Goal: Task Accomplishment & Management: Complete application form

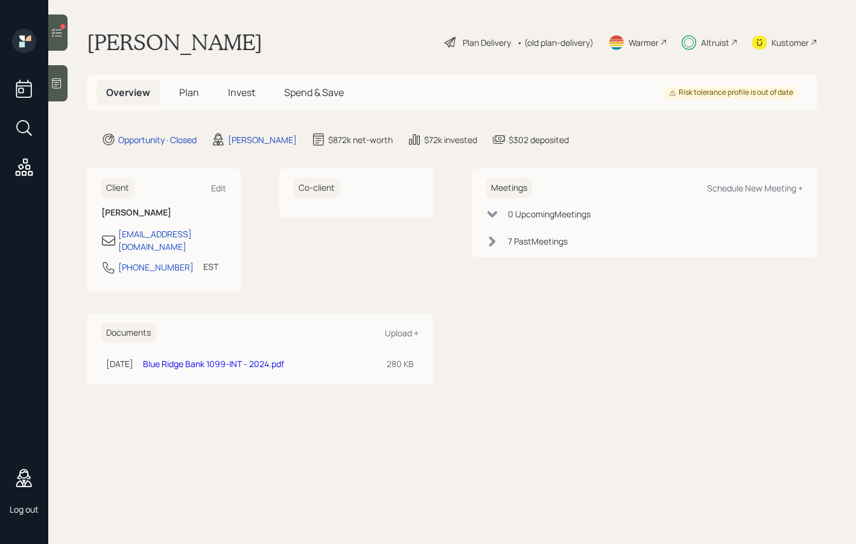
click at [508, 41] on div "Plan Delivery" at bounding box center [487, 42] width 48 height 13
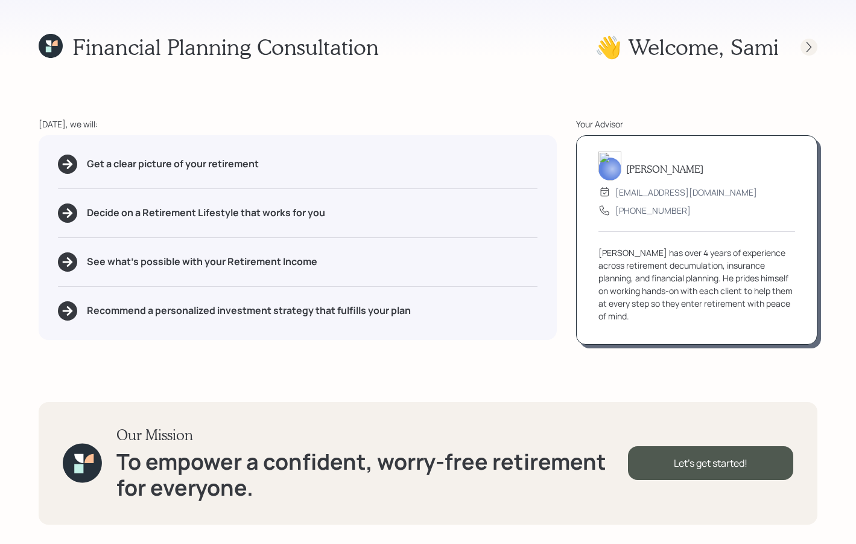
click at [810, 46] on icon at bounding box center [809, 47] width 12 height 12
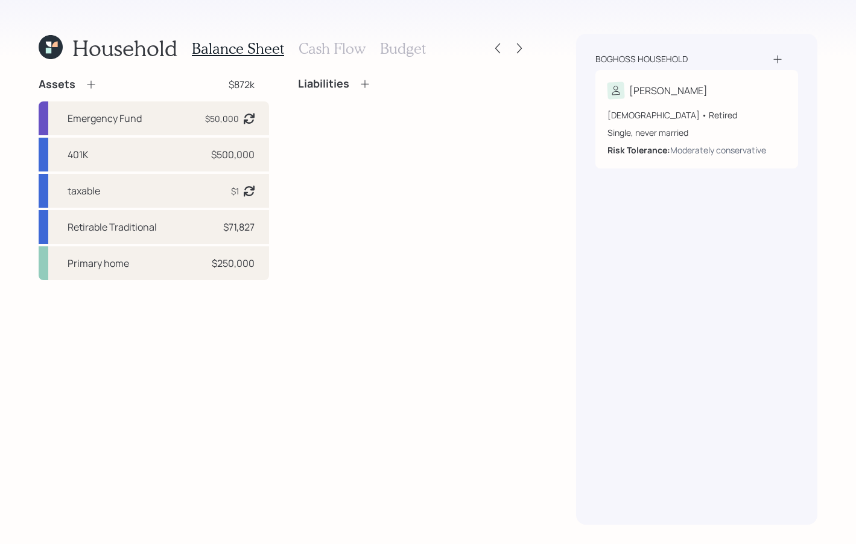
click at [366, 80] on icon at bounding box center [365, 84] width 12 height 12
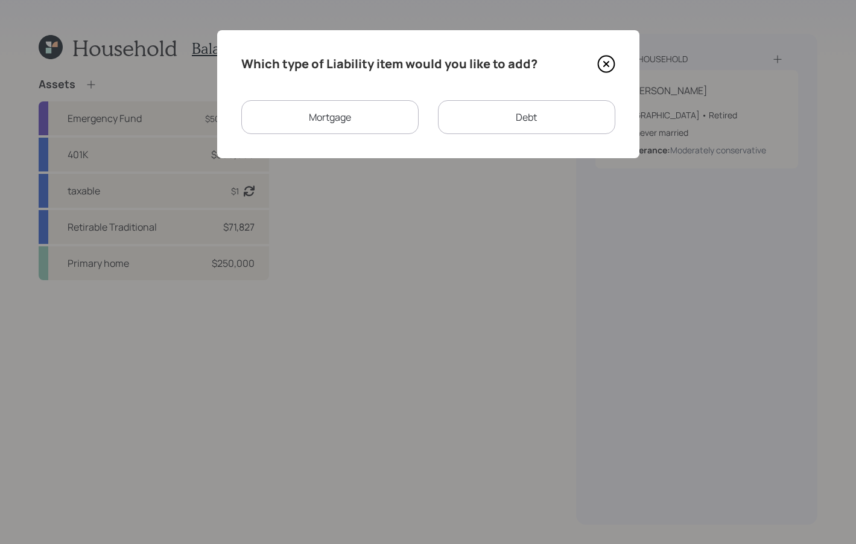
click at [492, 110] on div "Debt" at bounding box center [526, 117] width 177 height 34
select select "credit_card"
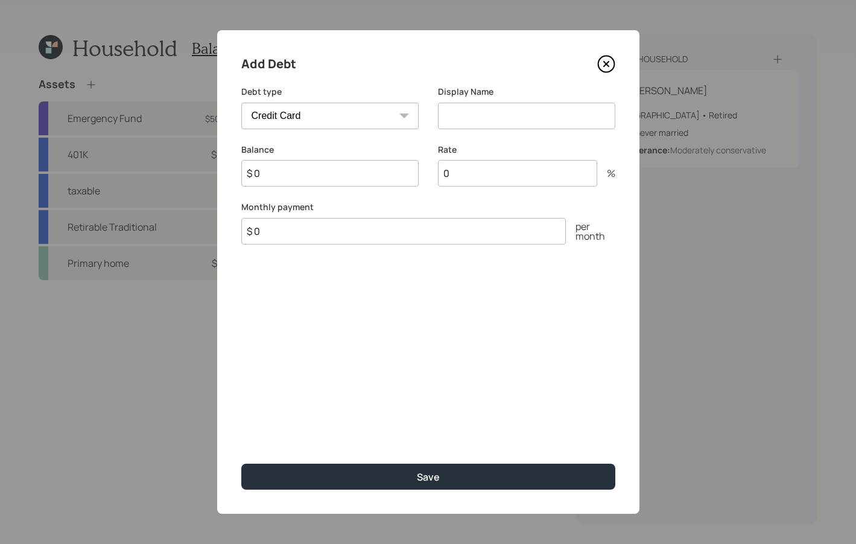
click at [461, 124] on input at bounding box center [526, 116] width 177 height 27
type input "amex"
click at [395, 166] on input "$ 0" at bounding box center [329, 173] width 177 height 27
type input "$ 3,000"
click at [479, 174] on input "0" at bounding box center [517, 173] width 159 height 27
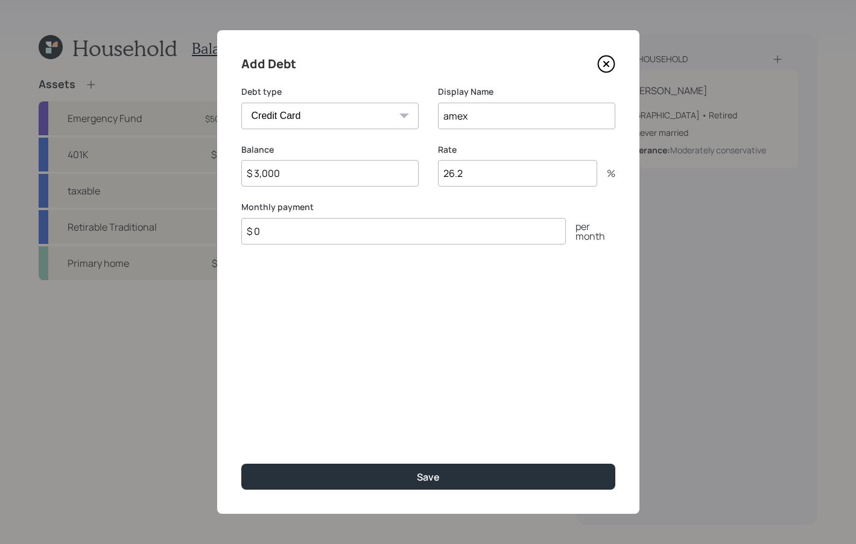
type input "26.2"
click at [469, 213] on div "Monthly payment $ 0 per month" at bounding box center [428, 222] width 374 height 43
click at [450, 229] on input "$ 0" at bounding box center [403, 231] width 325 height 27
type input "$ 40"
click at [433, 312] on div "Add Debt Debt type Car Credit Card Medical Student Other Display Name amex Bala…" at bounding box center [428, 271] width 423 height 483
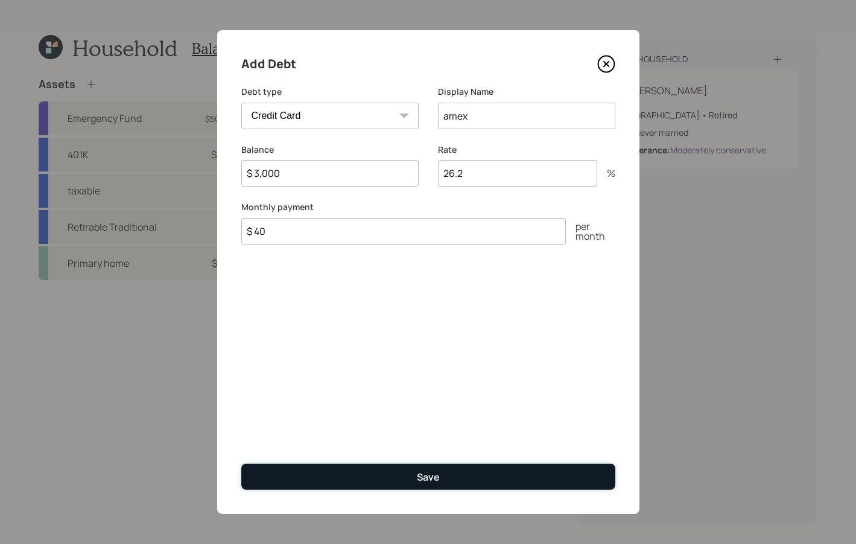
click at [424, 467] on button "Save" at bounding box center [428, 477] width 374 height 26
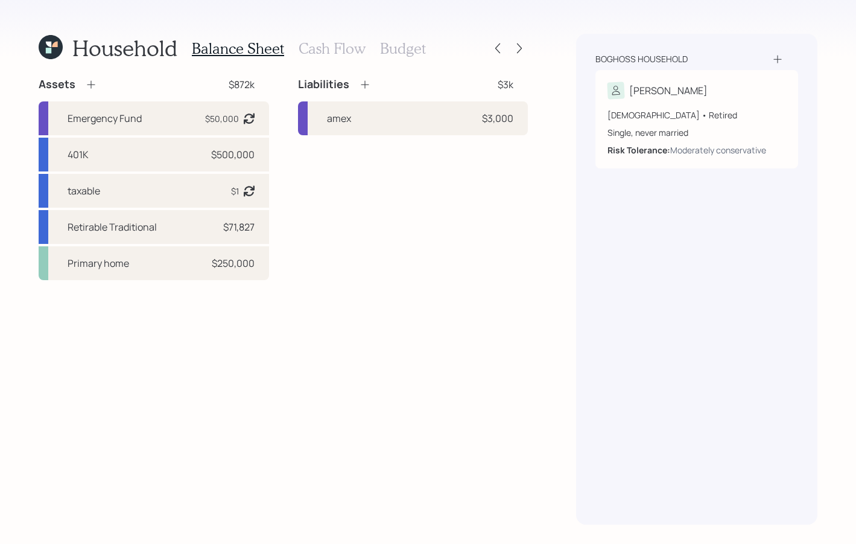
click at [353, 51] on h3 "Cash Flow" at bounding box center [332, 49] width 67 height 18
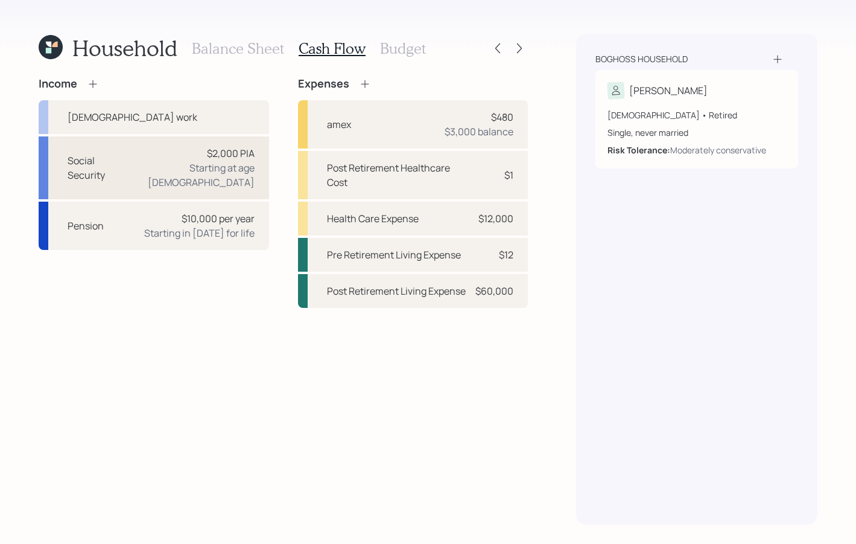
click at [248, 151] on div "$2,000 PIA" at bounding box center [231, 153] width 48 height 14
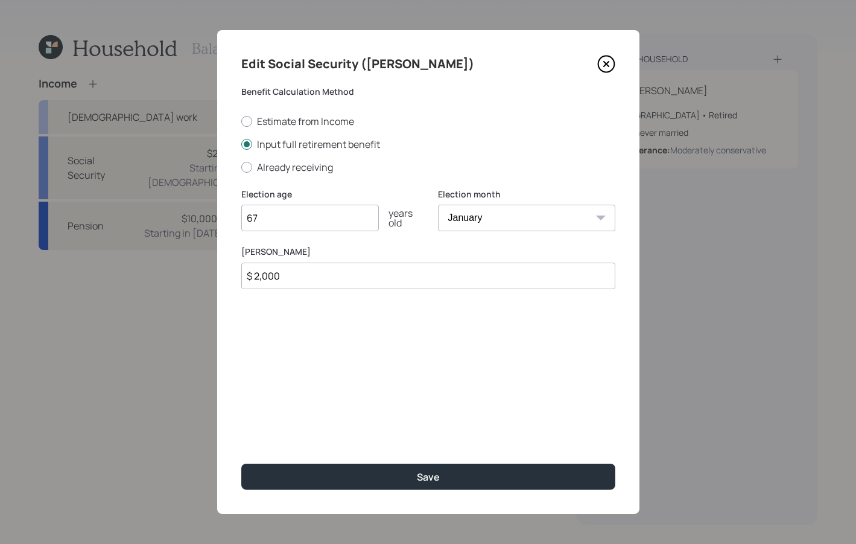
click at [605, 60] on icon at bounding box center [607, 64] width 18 height 18
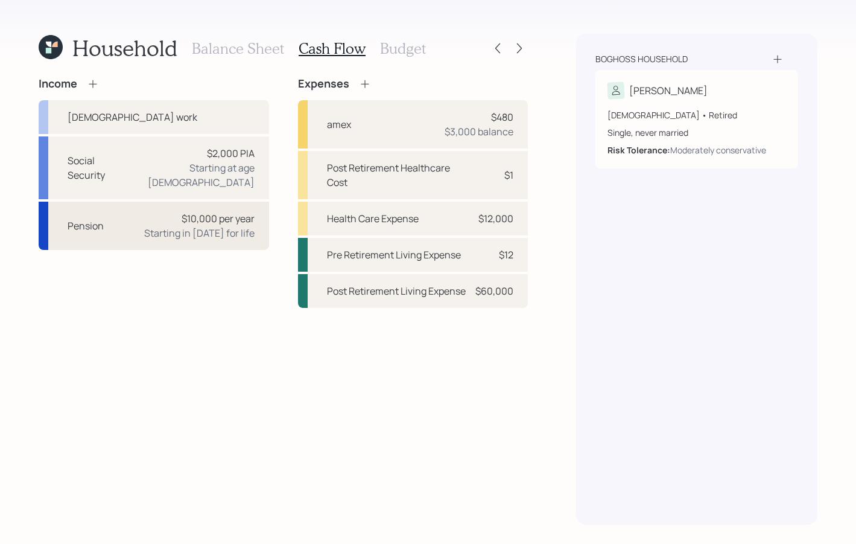
click at [241, 211] on div "$10,000 per year" at bounding box center [218, 218] width 73 height 14
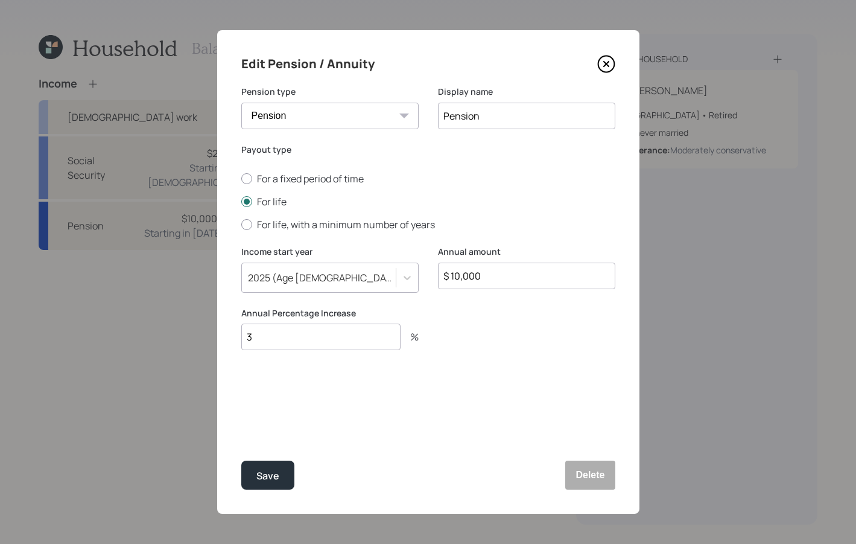
click at [608, 63] on icon at bounding box center [607, 64] width 18 height 18
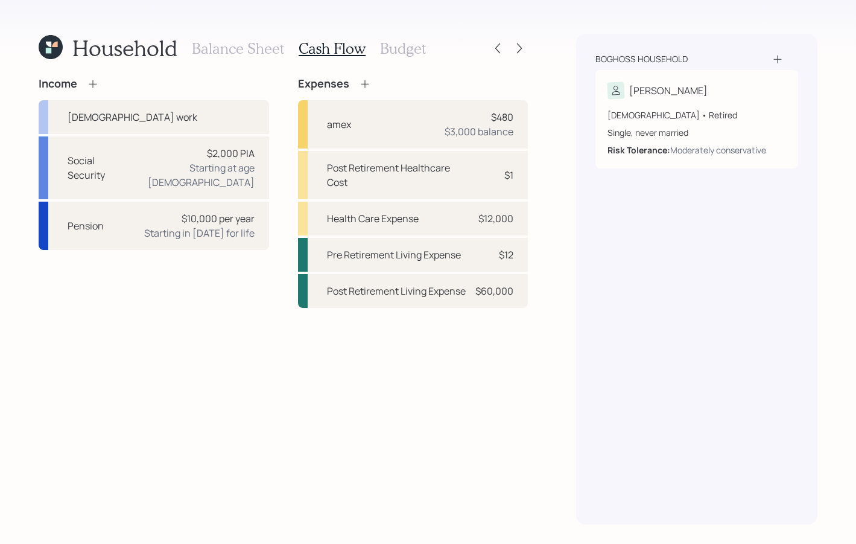
click at [265, 49] on h3 "Balance Sheet" at bounding box center [238, 49] width 92 height 18
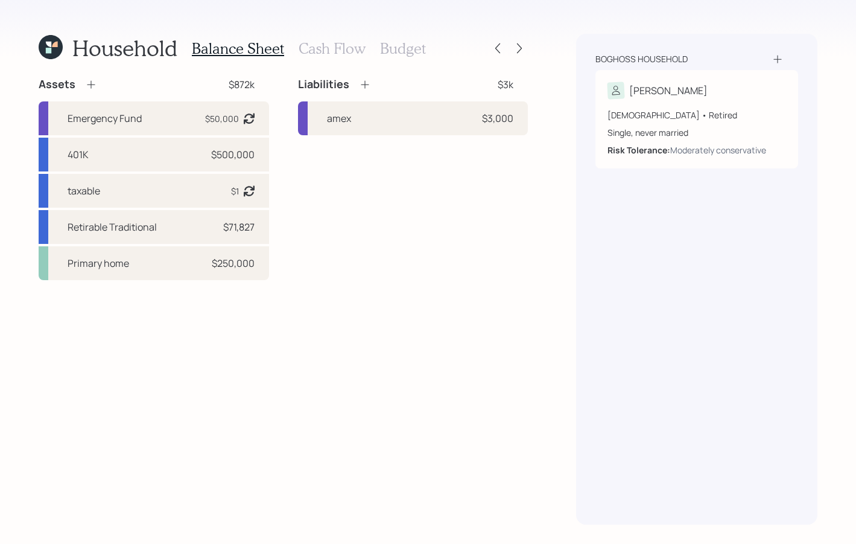
click at [316, 47] on h3 "Cash Flow" at bounding box center [332, 49] width 67 height 18
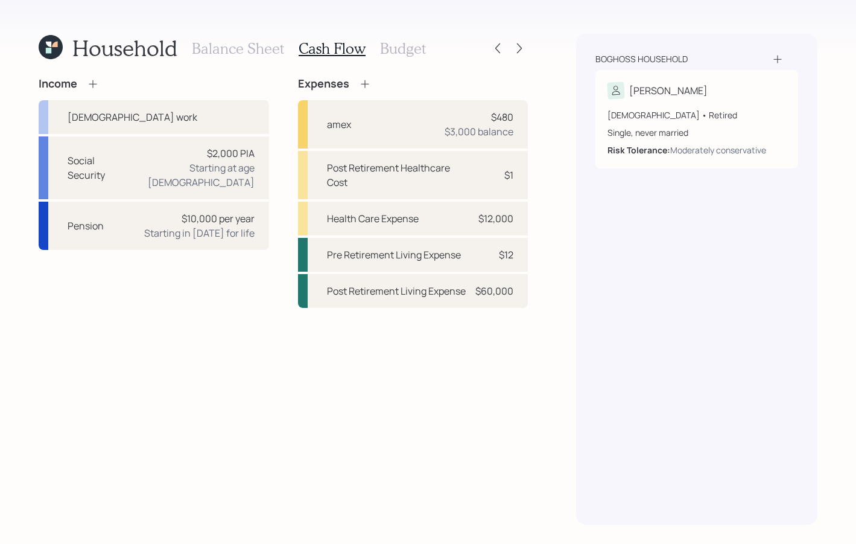
click at [382, 49] on h3 "Budget" at bounding box center [403, 49] width 46 height 18
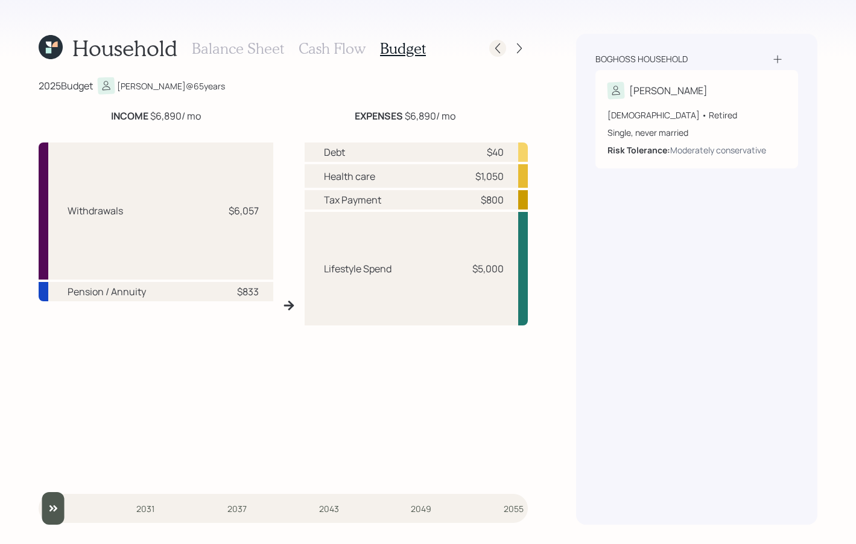
click at [496, 51] on icon at bounding box center [498, 48] width 12 height 12
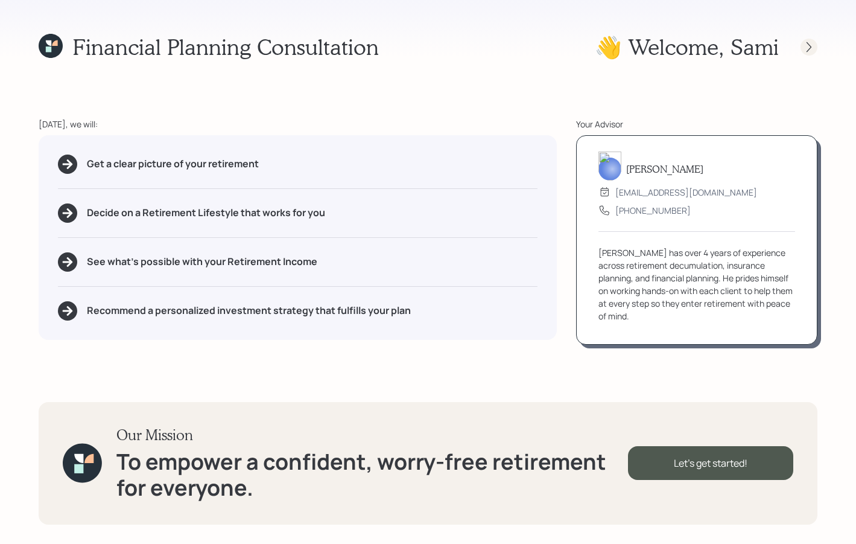
click at [806, 45] on icon at bounding box center [809, 47] width 12 height 12
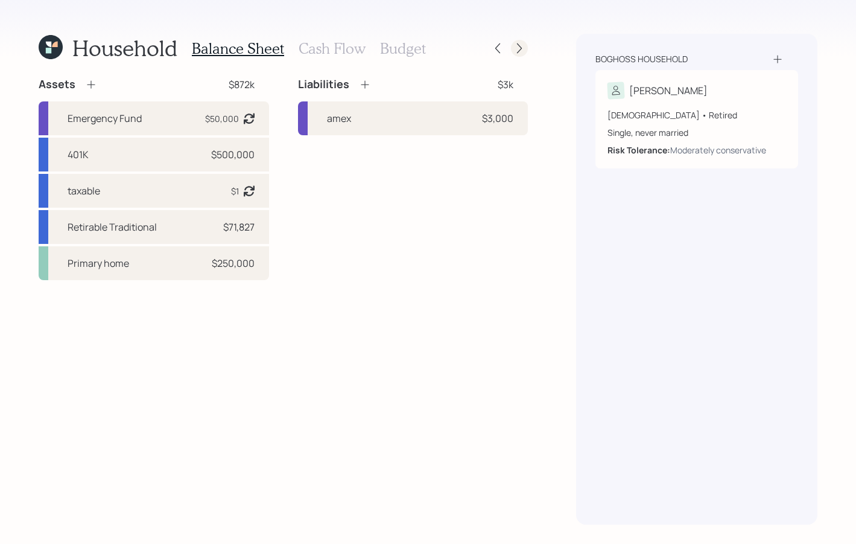
click at [517, 44] on icon at bounding box center [520, 48] width 12 height 12
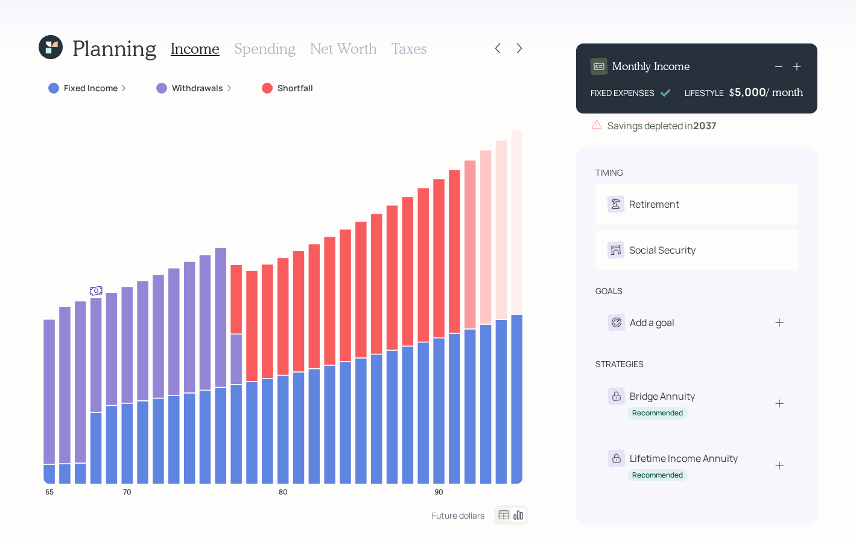
click at [778, 66] on rect at bounding box center [779, 66] width 7 height 1
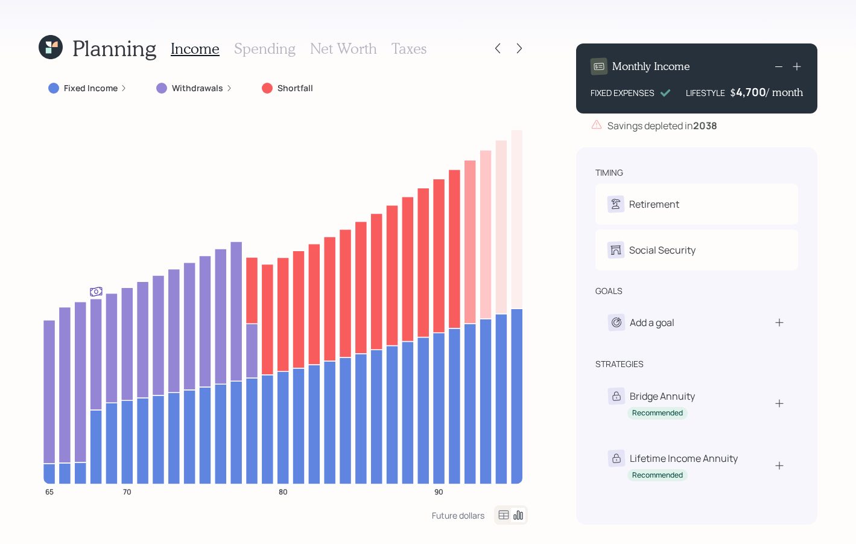
click at [778, 66] on rect at bounding box center [779, 66] width 7 height 1
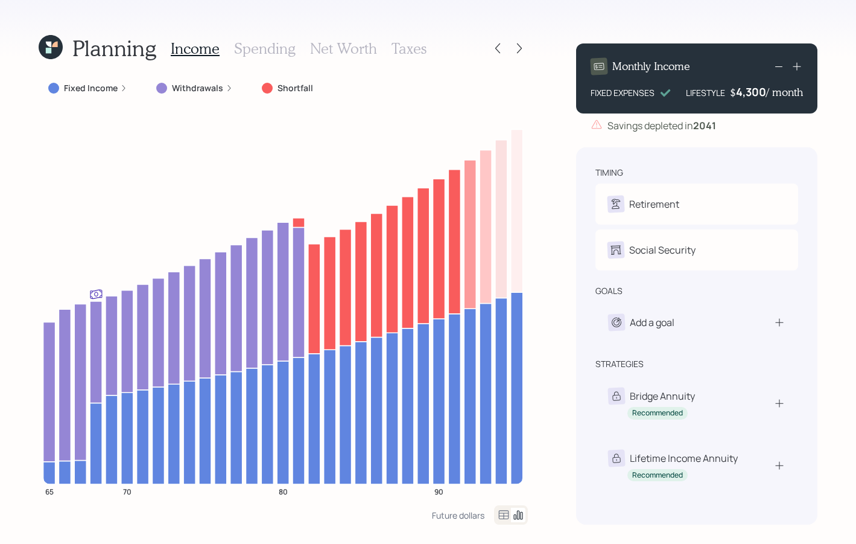
click at [778, 66] on rect at bounding box center [779, 66] width 7 height 1
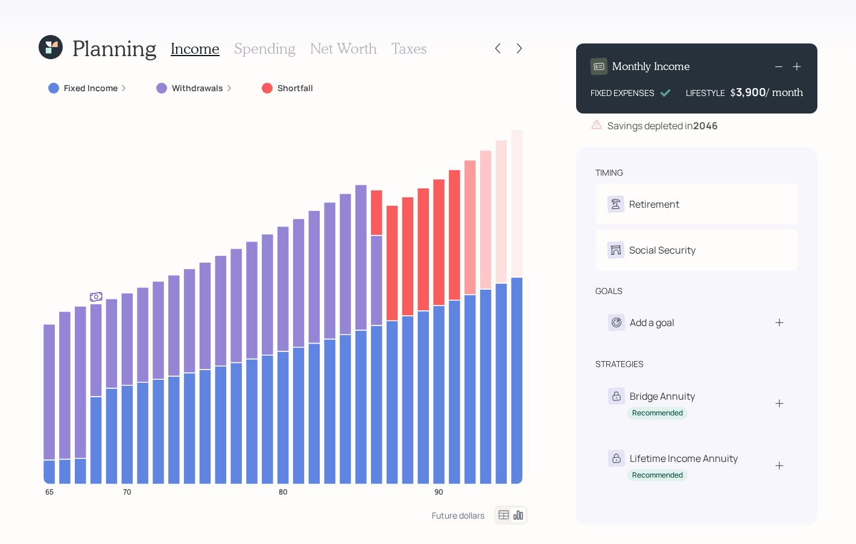
click at [778, 66] on rect at bounding box center [779, 66] width 7 height 1
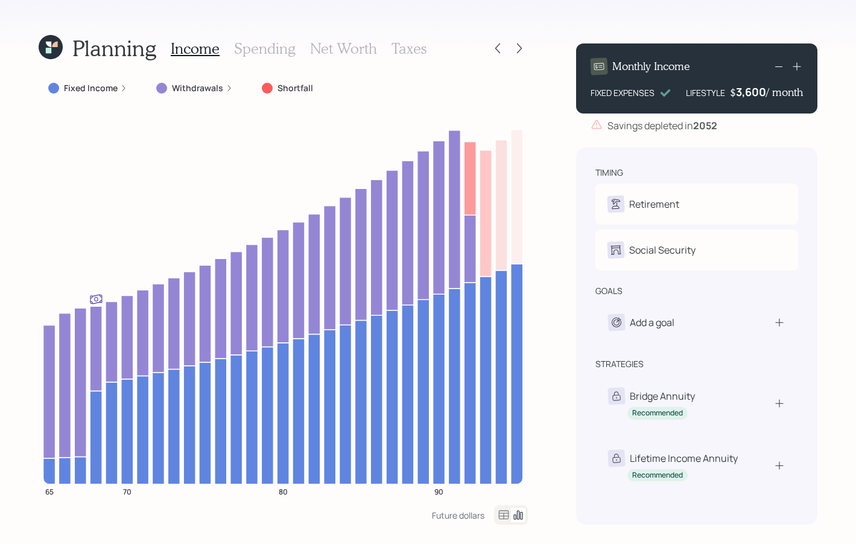
click at [778, 66] on rect at bounding box center [779, 66] width 7 height 1
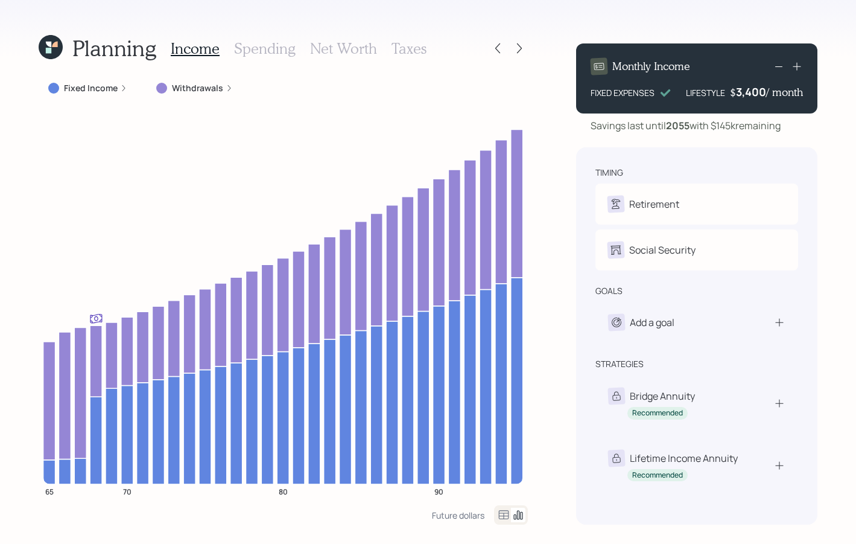
click at [281, 50] on h3 "Spending" at bounding box center [265, 49] width 62 height 18
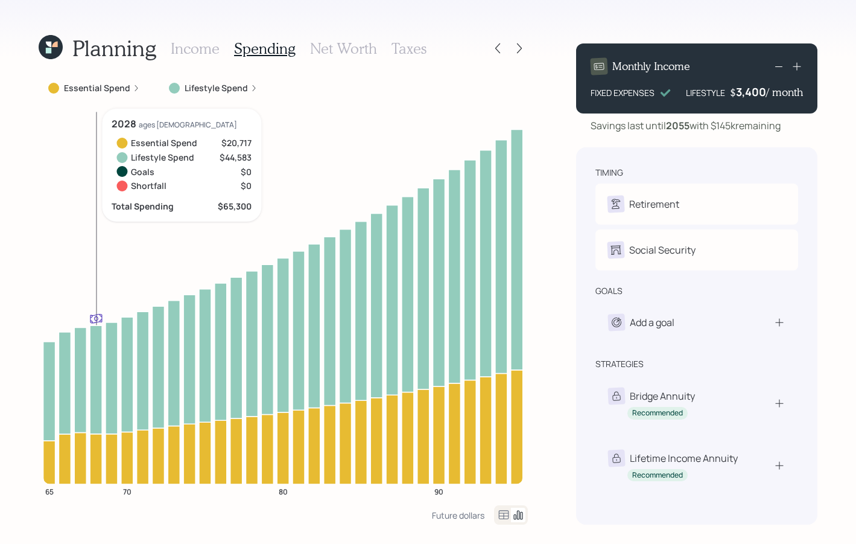
click at [95, 319] on icon "65 70 80 90" at bounding box center [284, 307] width 490 height 397
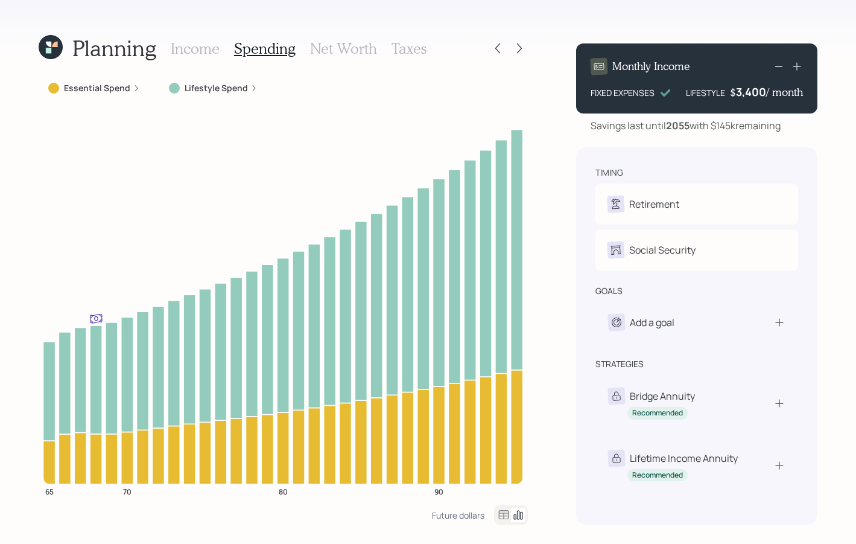
click at [361, 53] on h3 "Net Worth" at bounding box center [343, 49] width 67 height 18
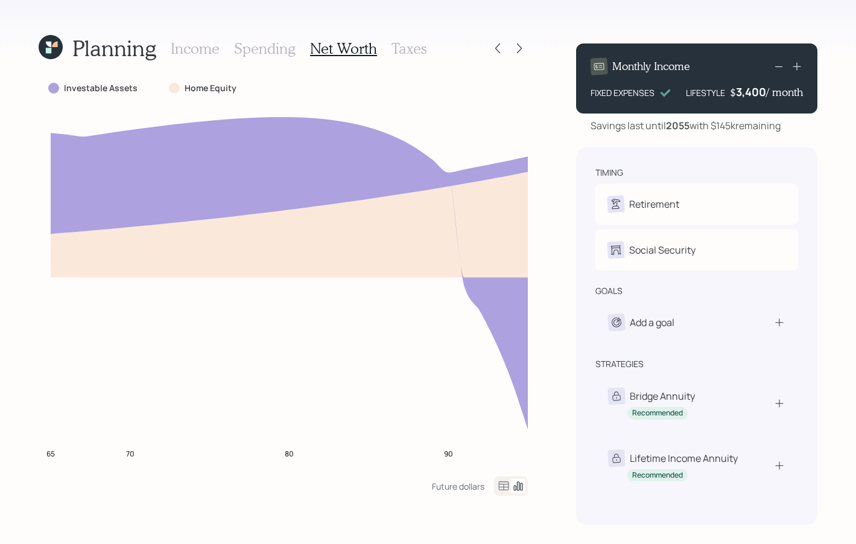
click at [504, 488] on icon at bounding box center [504, 485] width 10 height 9
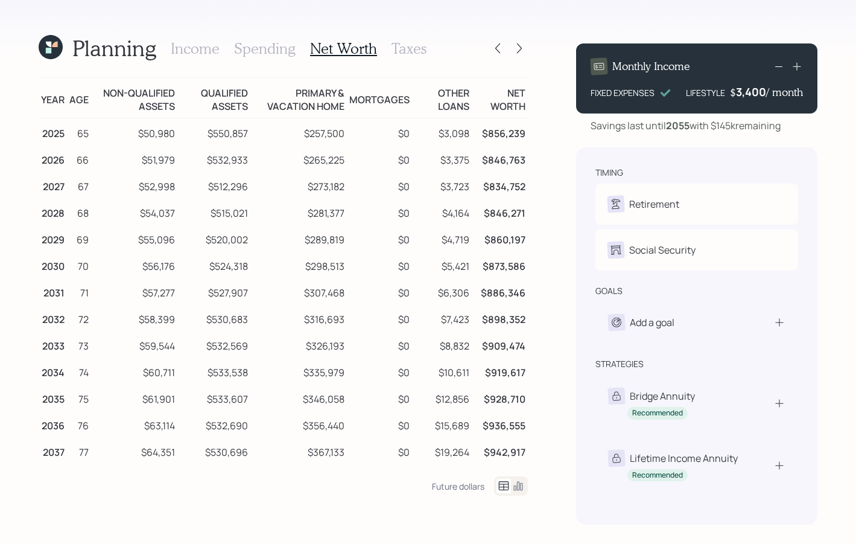
click at [515, 485] on icon at bounding box center [518, 486] width 14 height 14
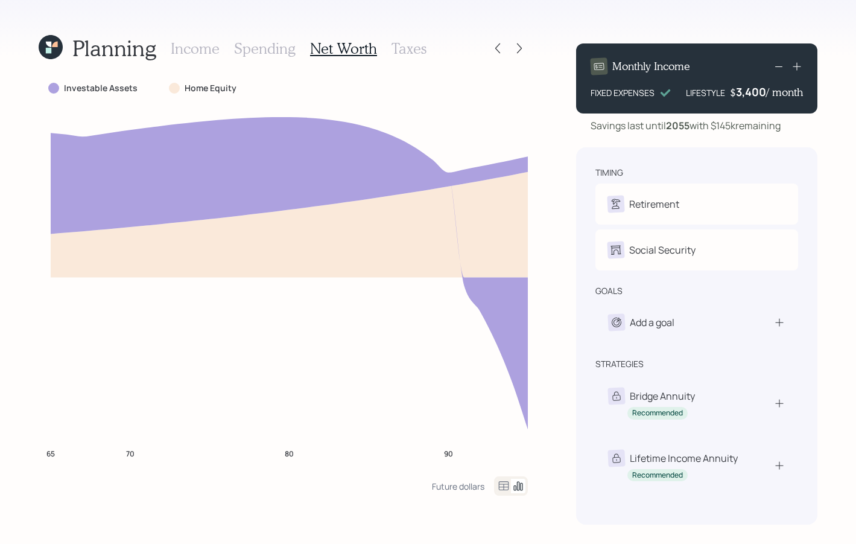
click at [397, 49] on h3 "Taxes" at bounding box center [409, 49] width 35 height 18
